Goal: Information Seeking & Learning: Check status

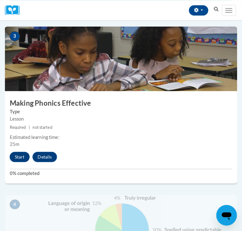
scroll to position [491, 0]
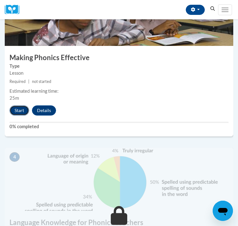
click at [18, 115] on button "Start" at bounding box center [19, 110] width 20 height 10
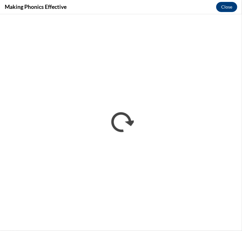
scroll to position [0, 0]
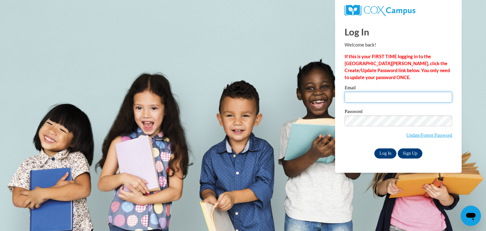
type input "sellerch@wauwatosa.k12.wi.us"
click at [384, 155] on input "Log In" at bounding box center [385, 153] width 22 height 10
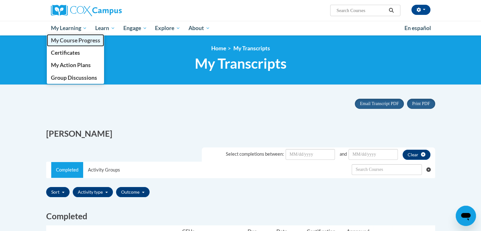
click at [79, 41] on span "My Course Progress" at bounding box center [75, 40] width 49 height 7
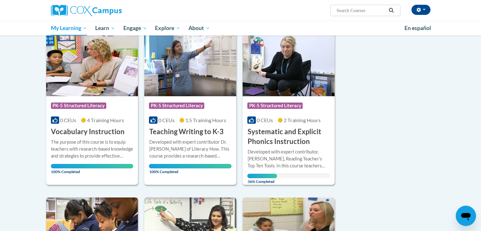
scroll to position [80, 0]
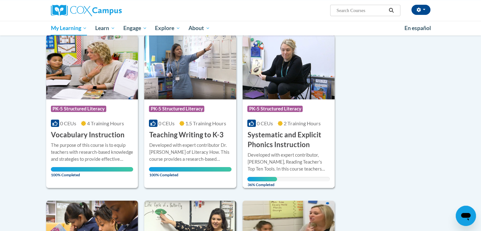
click at [268, 120] on span "0 CEUs" at bounding box center [265, 123] width 16 height 6
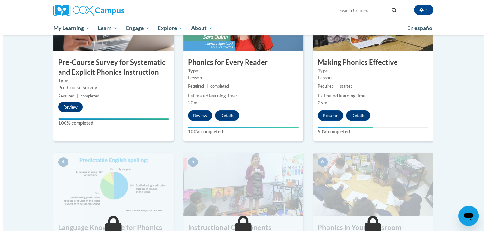
scroll to position [177, 0]
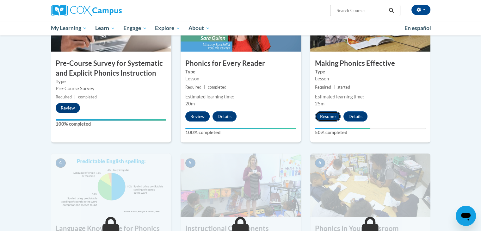
click at [325, 113] on button "Resume" at bounding box center [328, 116] width 26 height 10
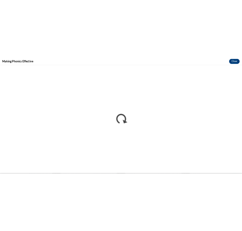
scroll to position [0, 0]
